Goal: Task Accomplishment & Management: Use online tool/utility

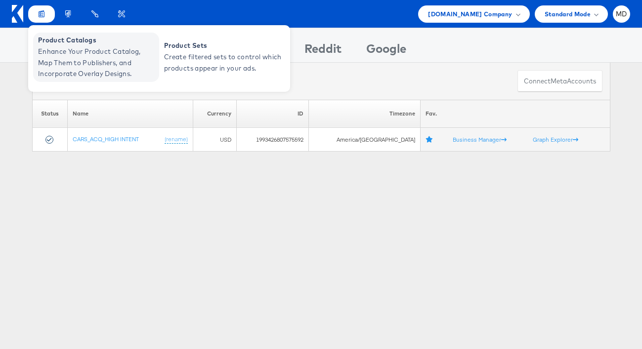
click at [66, 51] on span "Enhance Your Product Catalog, Map Them to Publishers, and Incorporate Overlay D…" at bounding box center [97, 63] width 119 height 34
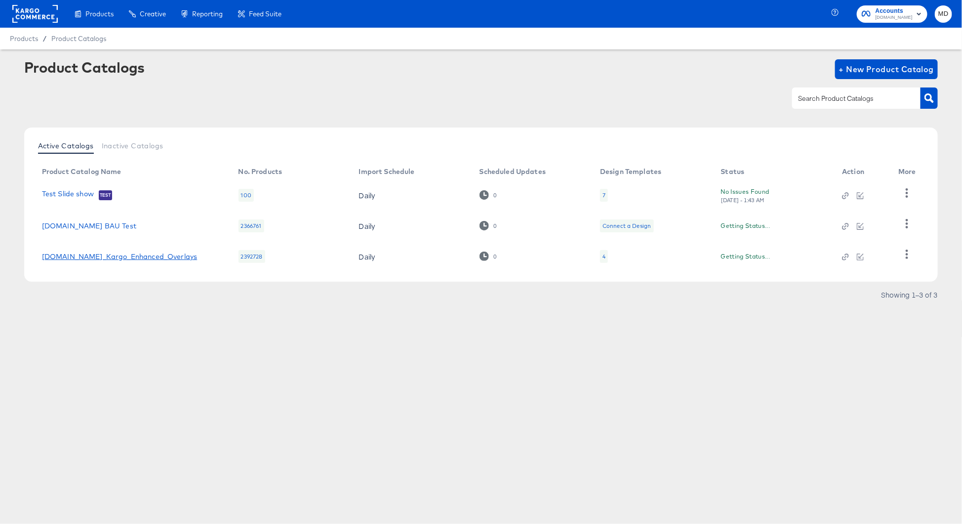
click at [148, 256] on link "[DOMAIN_NAME]_Kargo_Enhanced_Overlays" at bounding box center [120, 256] width 156 height 8
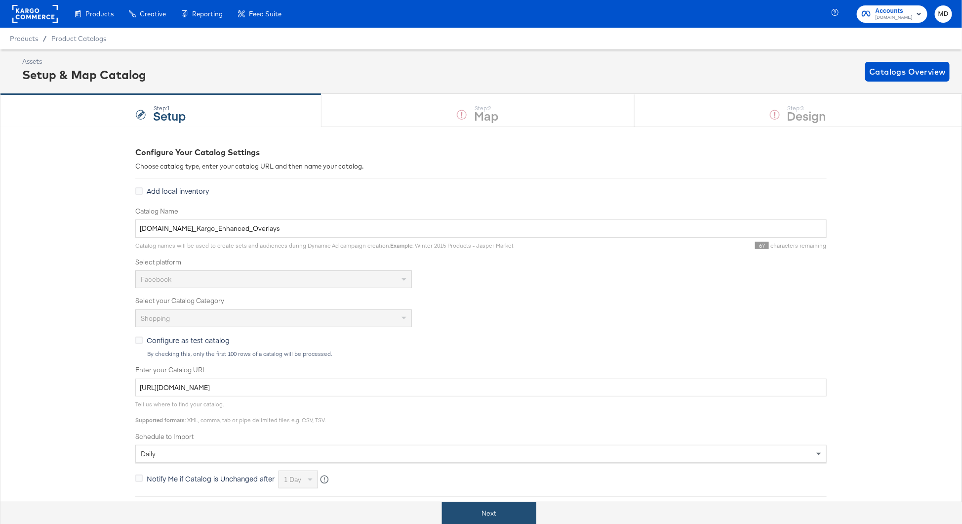
click at [488, 508] on button "Next" at bounding box center [489, 513] width 94 height 22
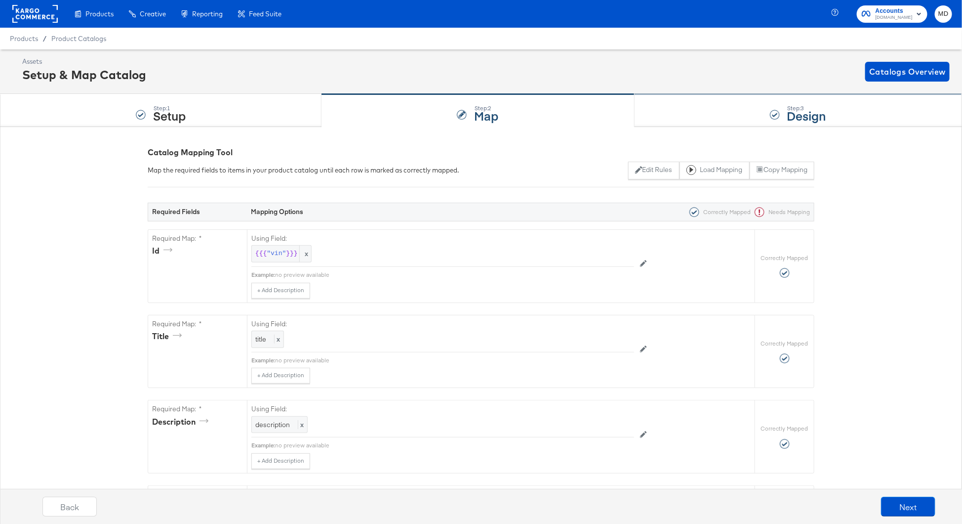
click at [688, 107] on div "Step: 3 Design" at bounding box center [799, 110] width 328 height 33
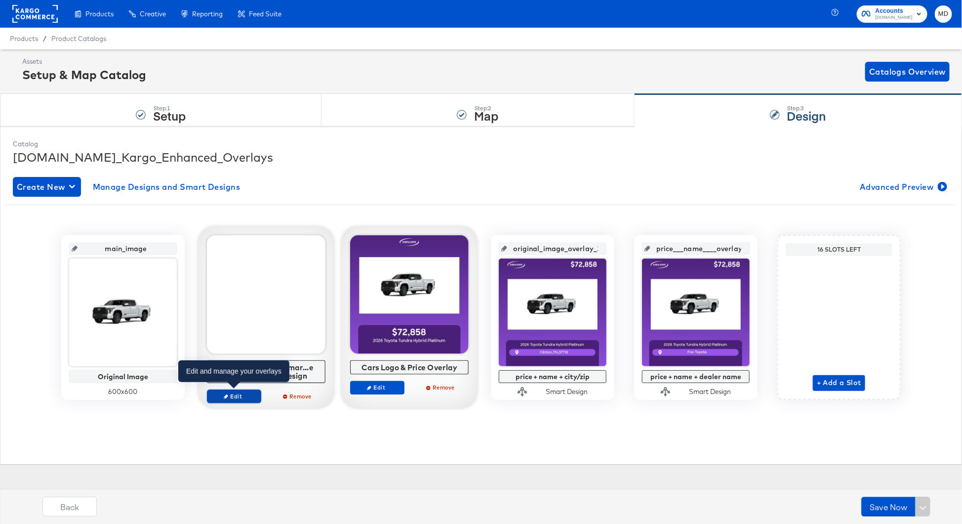
click at [245, 394] on span "Edit" at bounding box center [233, 395] width 45 height 7
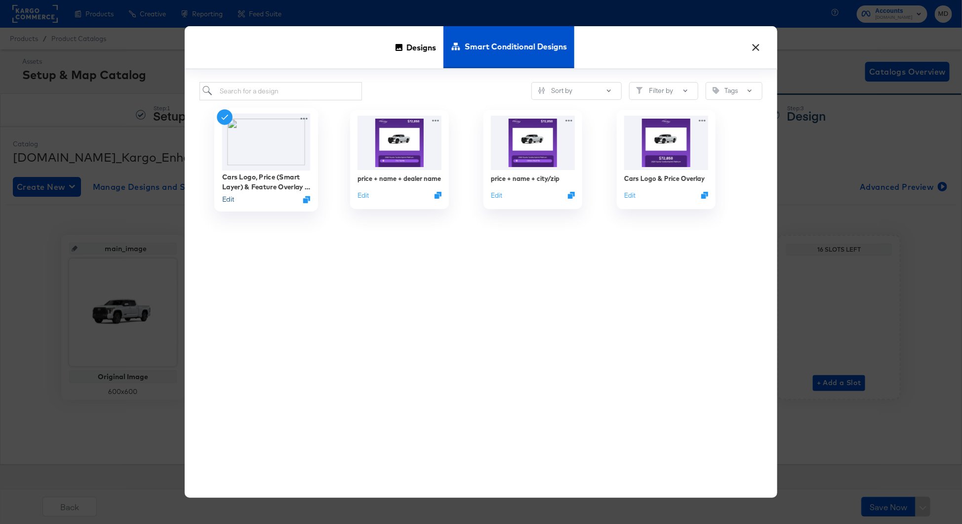
click at [224, 203] on button "Edit" at bounding box center [228, 198] width 12 height 9
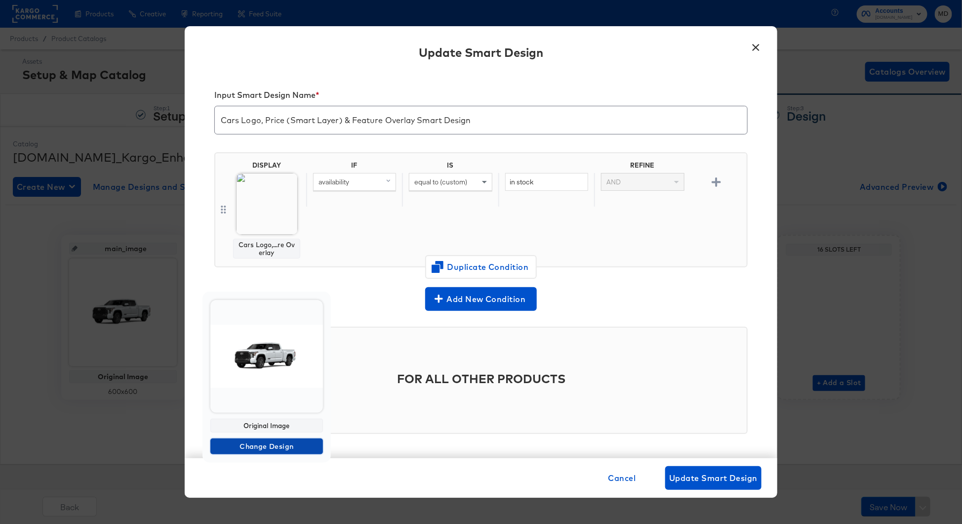
click at [270, 446] on span "Change Design" at bounding box center [266, 446] width 105 height 12
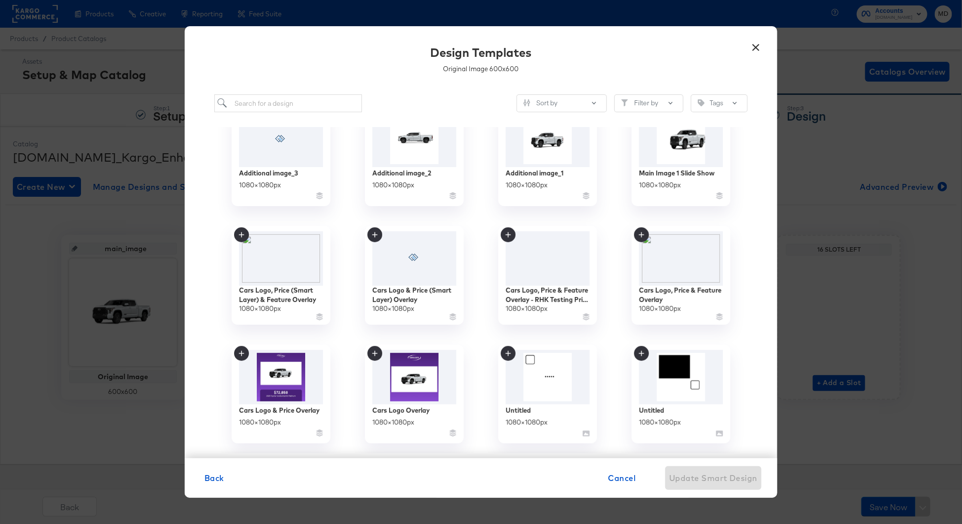
scroll to position [4, 0]
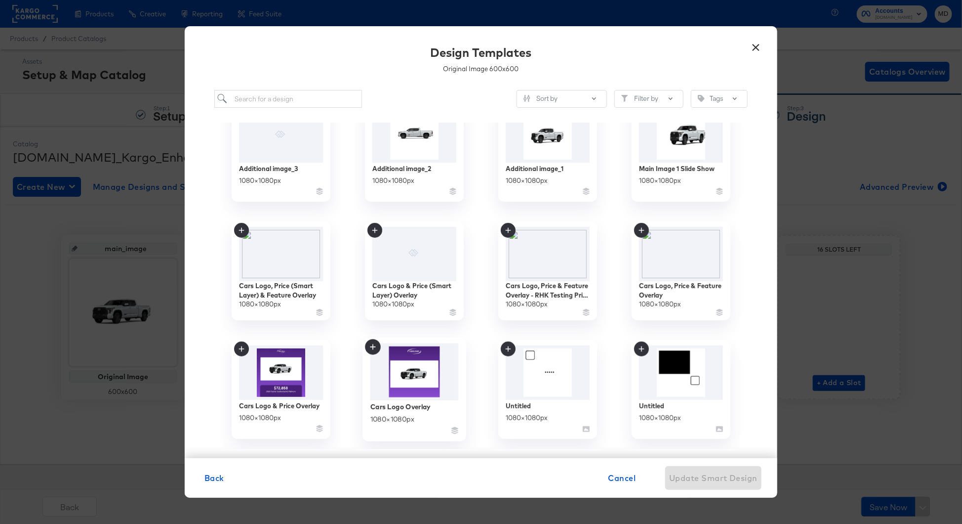
click at [374, 352] on icon at bounding box center [373, 347] width 16 height 16
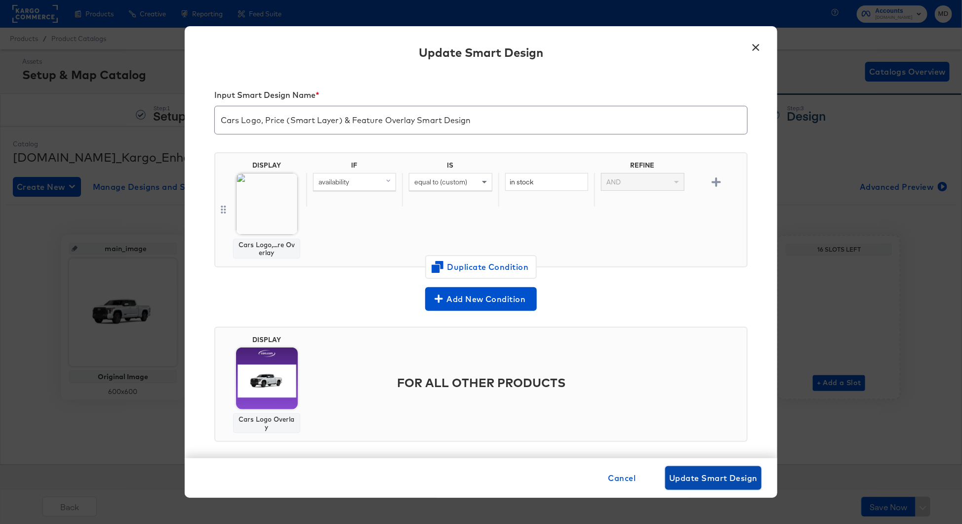
click at [735, 487] on button "Update Smart Design" at bounding box center [713, 478] width 96 height 24
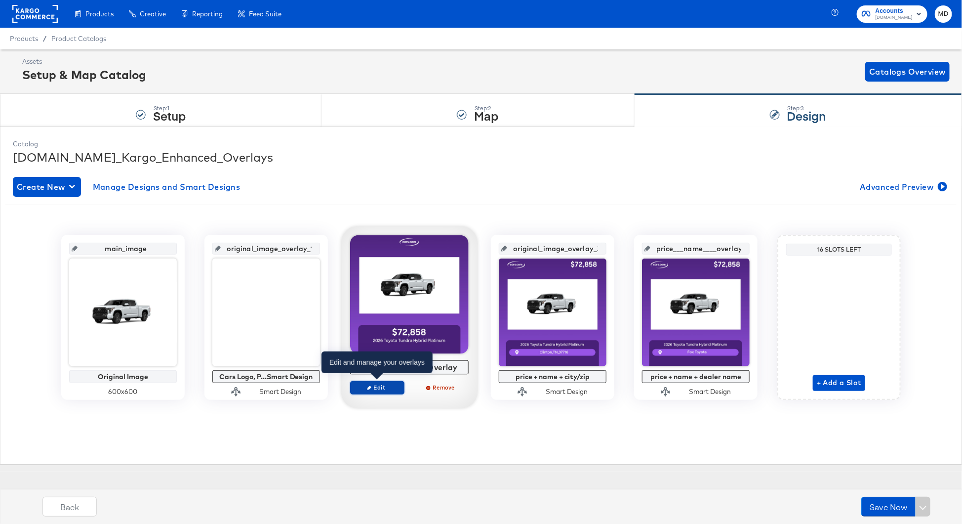
click at [375, 390] on span "Edit" at bounding box center [377, 386] width 45 height 7
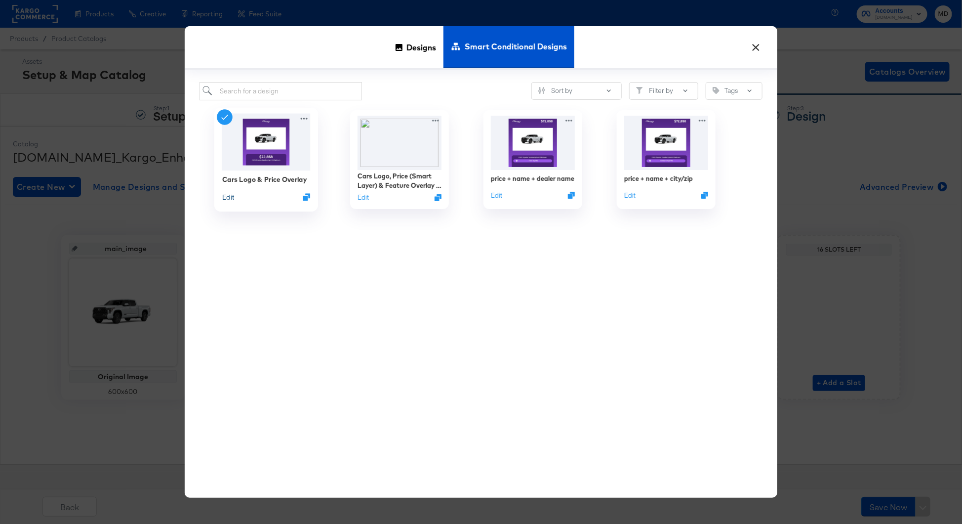
click at [229, 198] on button "Edit" at bounding box center [228, 196] width 12 height 9
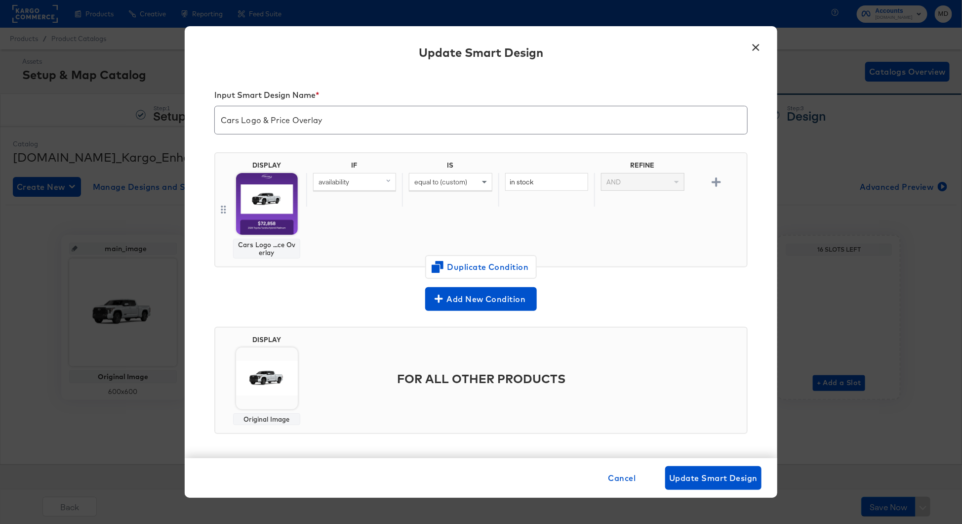
click at [276, 406] on img at bounding box center [267, 378] width 62 height 62
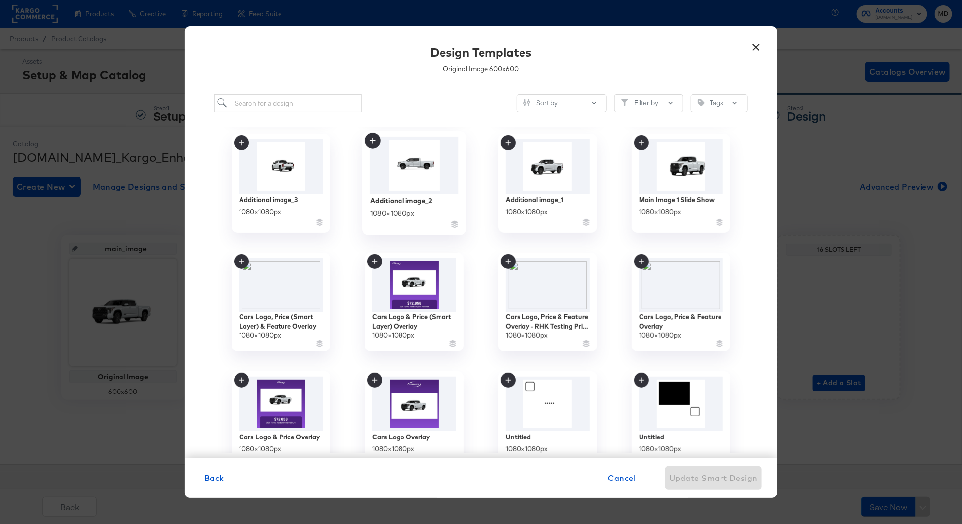
scroll to position [148, 0]
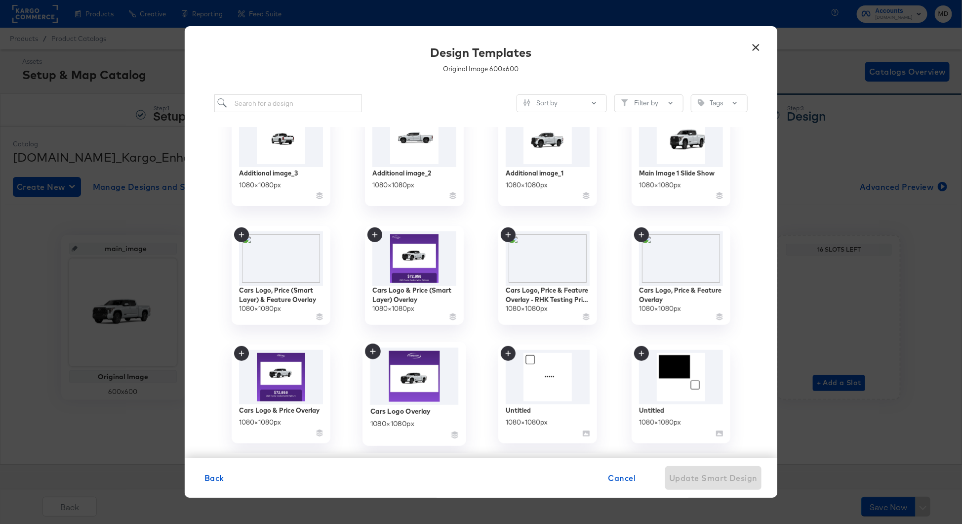
click at [372, 355] on icon at bounding box center [373, 352] width 16 height 16
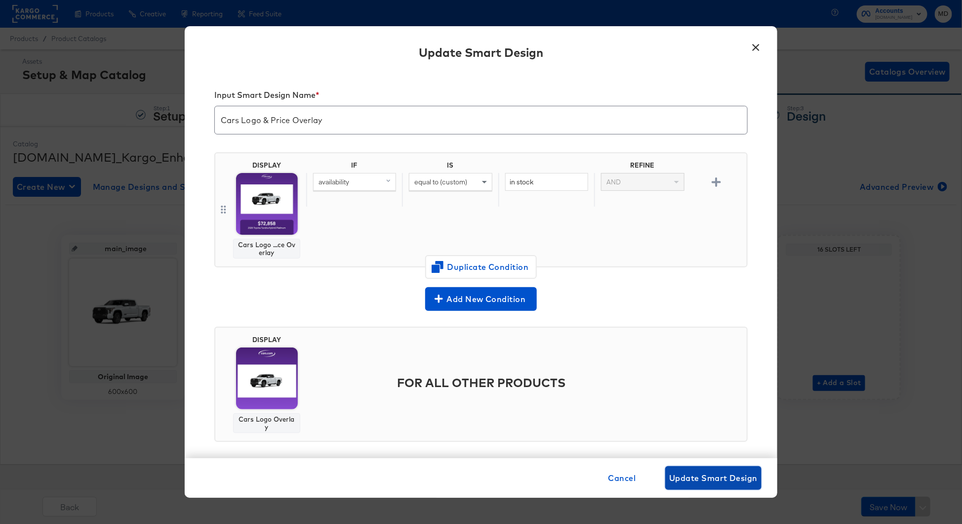
click at [708, 481] on span "Update Smart Design" at bounding box center [713, 478] width 88 height 14
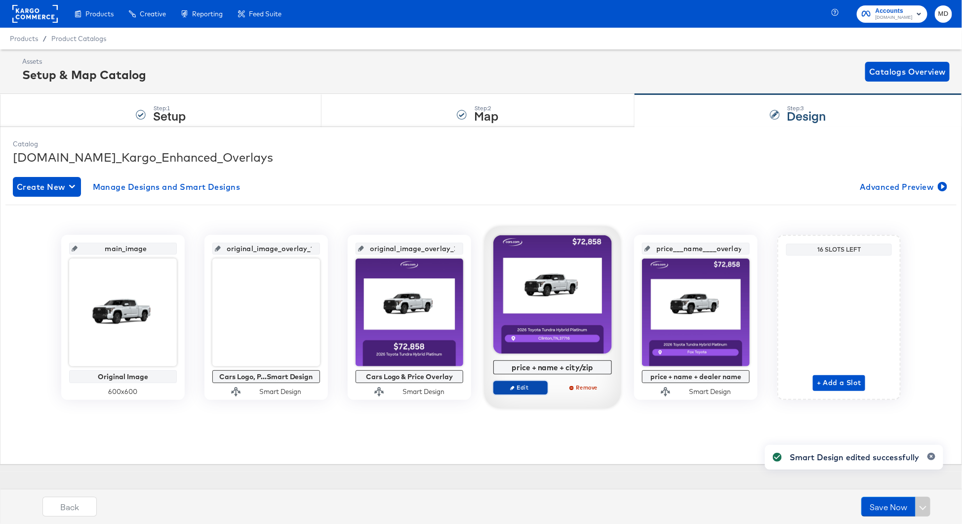
click at [519, 388] on span "Edit" at bounding box center [520, 386] width 45 height 7
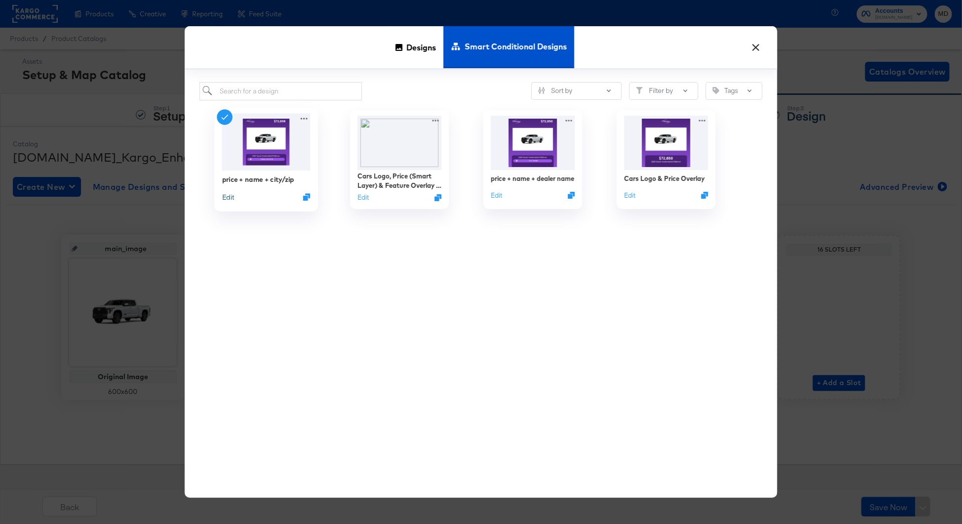
click at [231, 200] on button "Edit" at bounding box center [228, 196] width 12 height 9
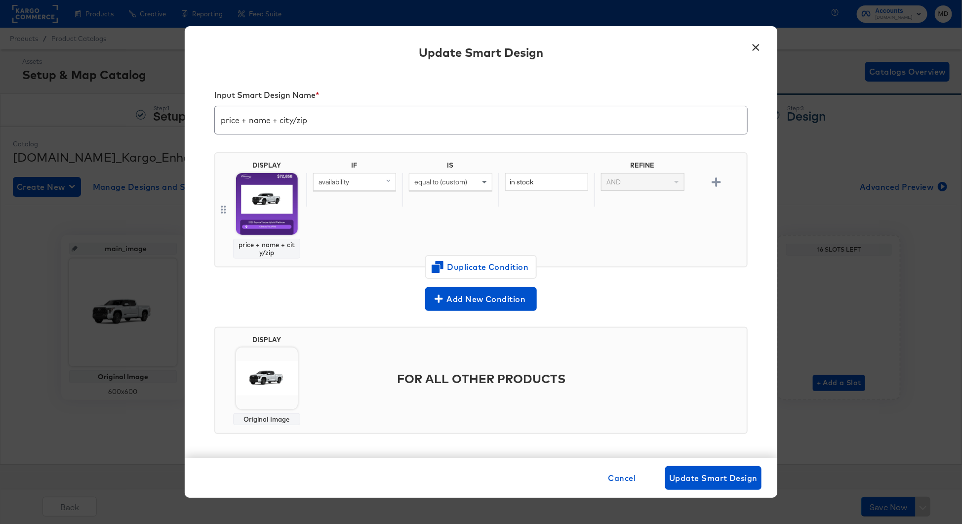
click at [273, 415] on div "Original Image" at bounding box center [267, 419] width 58 height 8
click at [271, 389] on img at bounding box center [267, 378] width 62 height 62
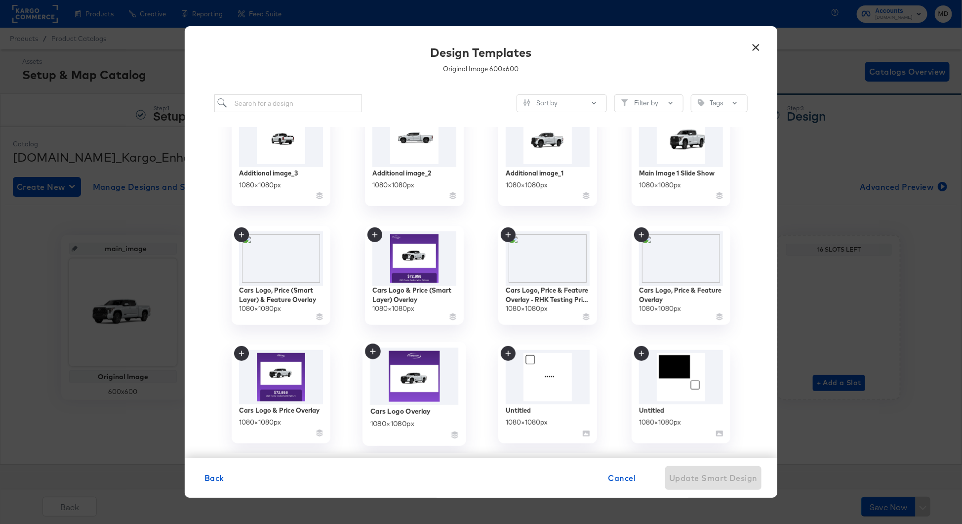
click at [375, 357] on icon at bounding box center [373, 352] width 16 height 16
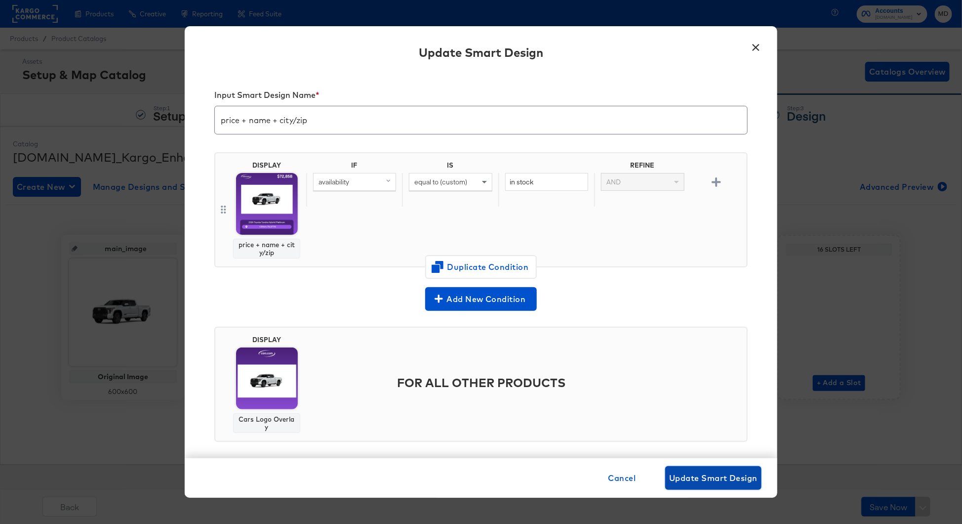
click at [727, 471] on span "Update Smart Design" at bounding box center [713, 478] width 88 height 14
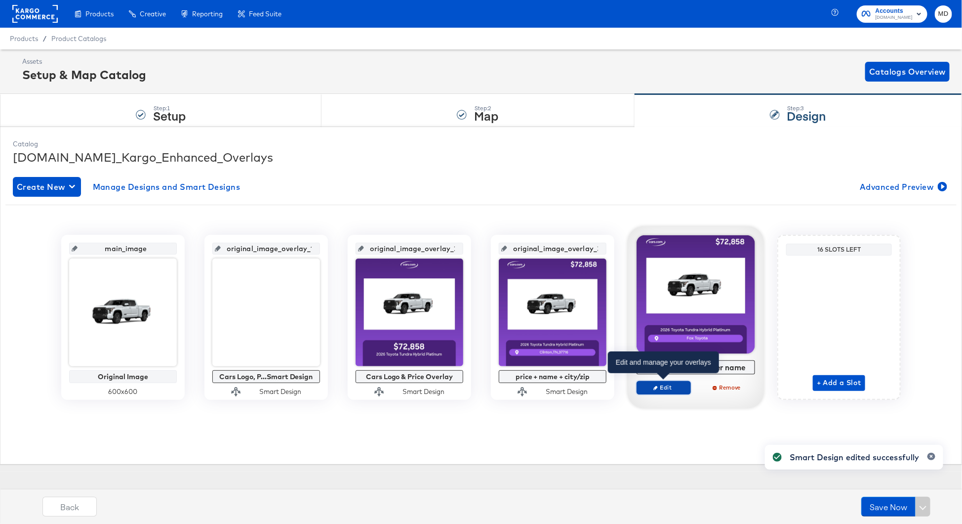
click at [655, 390] on button "Edit" at bounding box center [664, 387] width 54 height 14
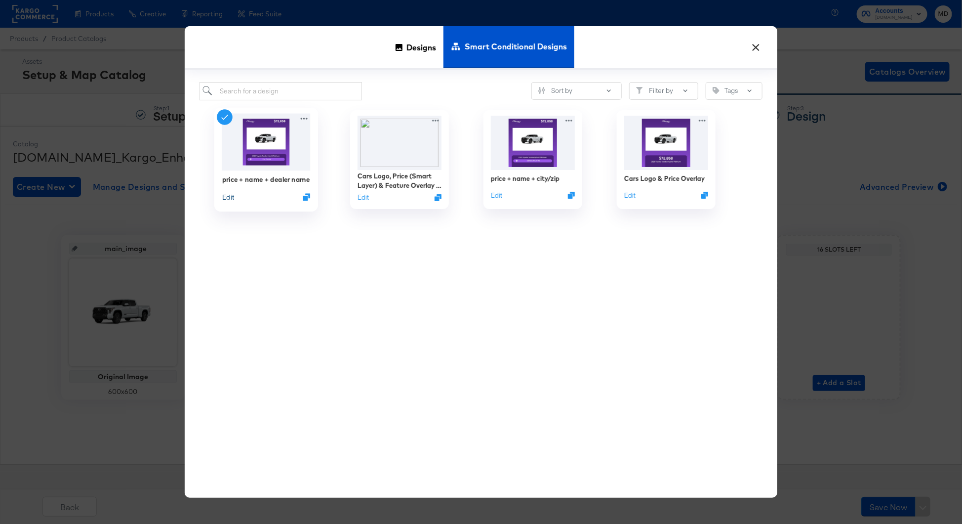
click at [226, 201] on button "Edit" at bounding box center [228, 196] width 12 height 9
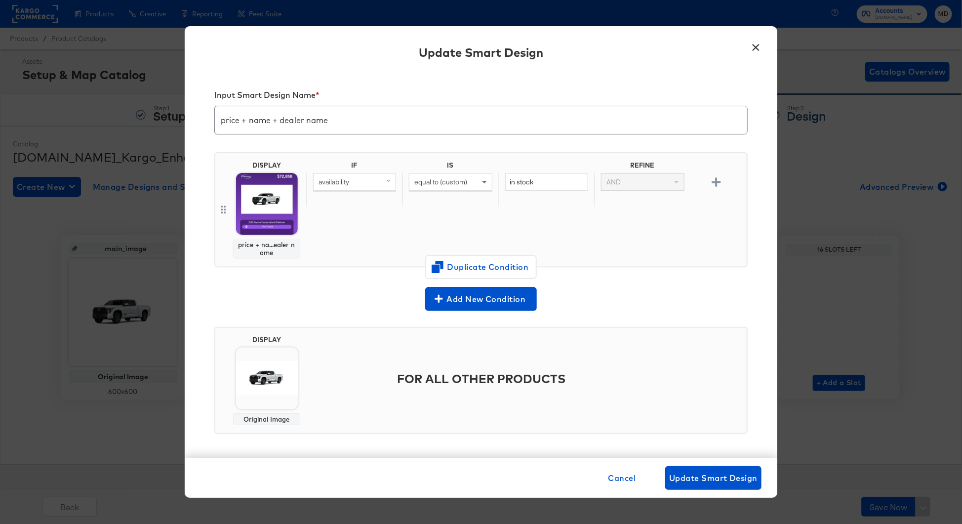
click at [263, 415] on div "Original Image" at bounding box center [267, 419] width 58 height 8
click at [271, 379] on img at bounding box center [267, 378] width 62 height 62
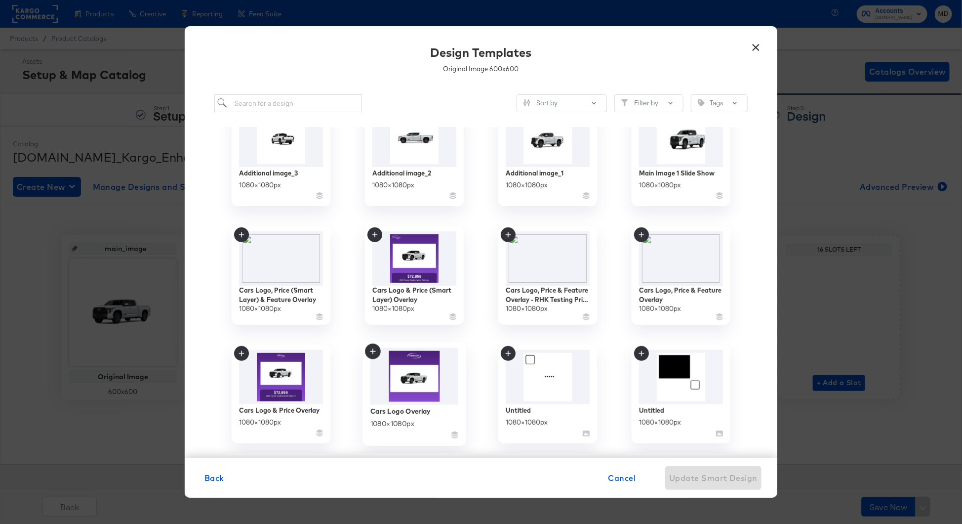
click at [371, 346] on icon at bounding box center [373, 352] width 16 height 16
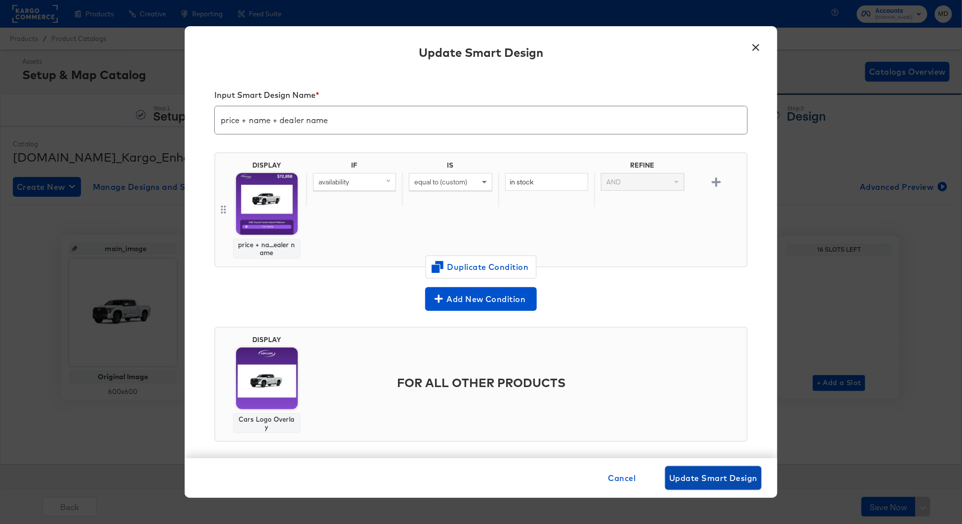
click at [718, 486] on button "Update Smart Design" at bounding box center [713, 478] width 96 height 24
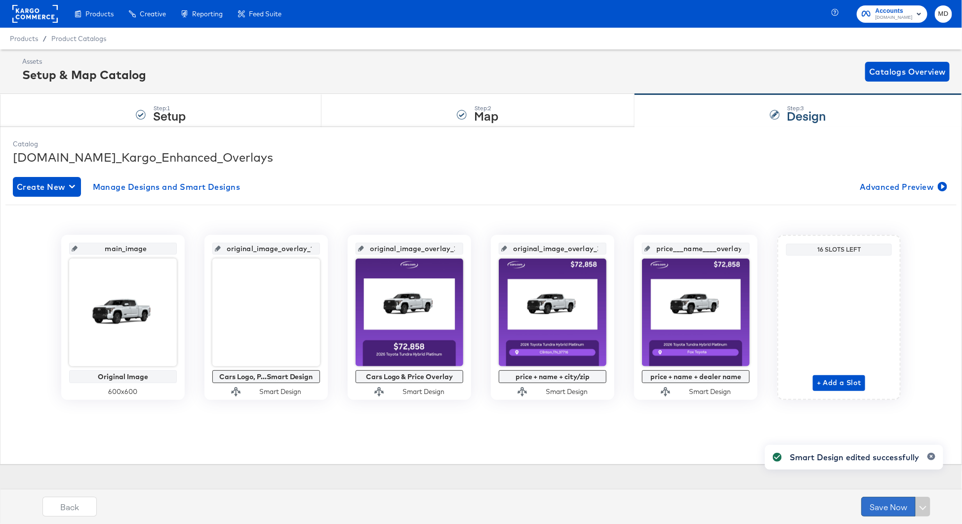
click at [883, 502] on button "Save Now" at bounding box center [889, 506] width 54 height 20
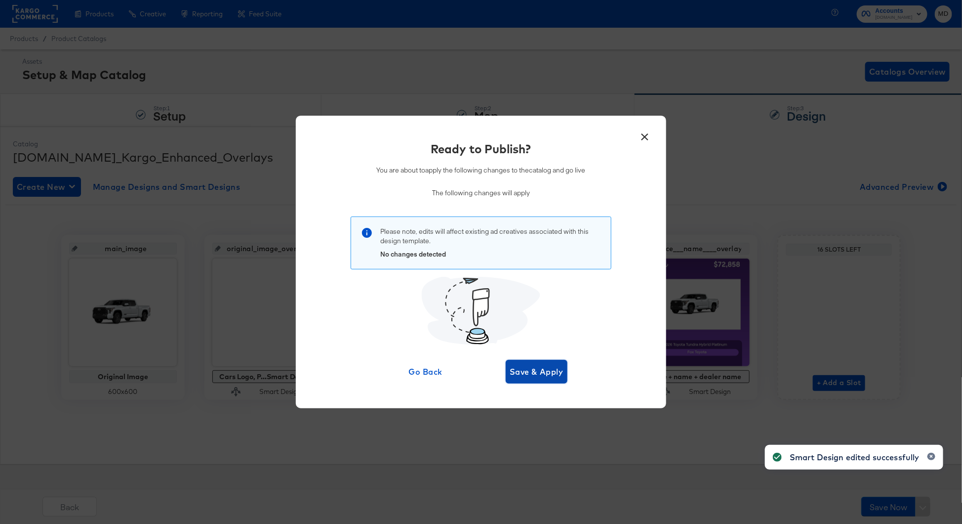
click at [538, 369] on span "Save & Apply" at bounding box center [537, 372] width 54 height 14
